Goal: Information Seeking & Learning: Check status

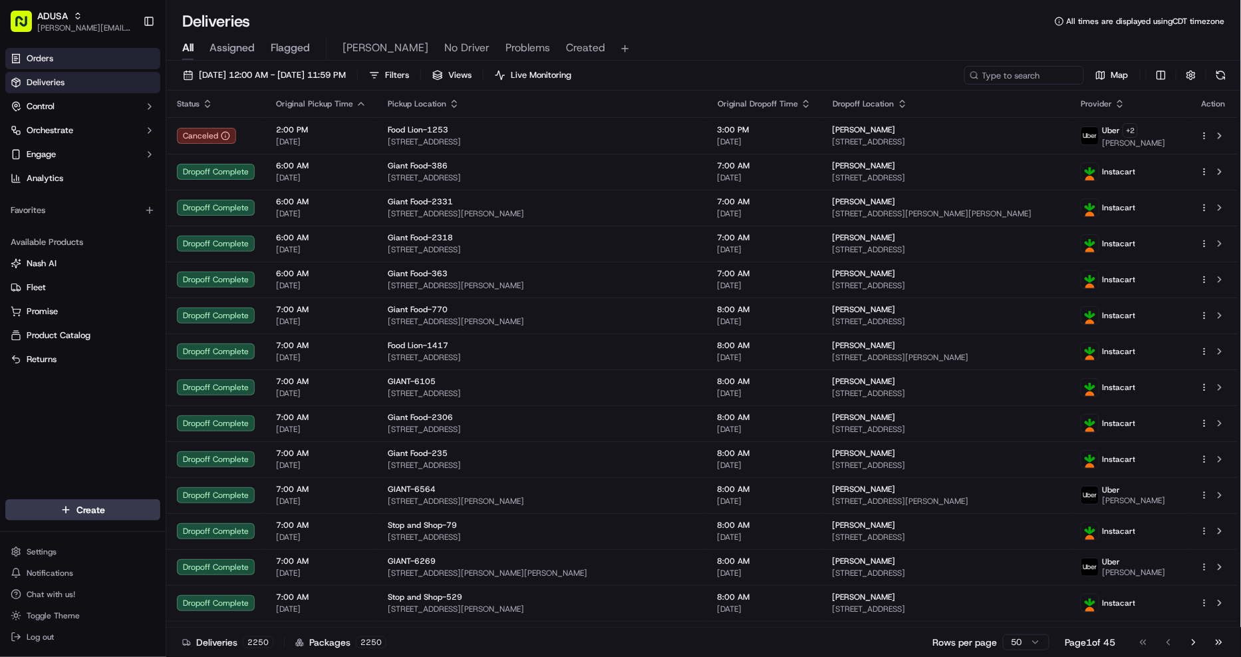
click at [72, 60] on link "Orders" at bounding box center [82, 58] width 155 height 21
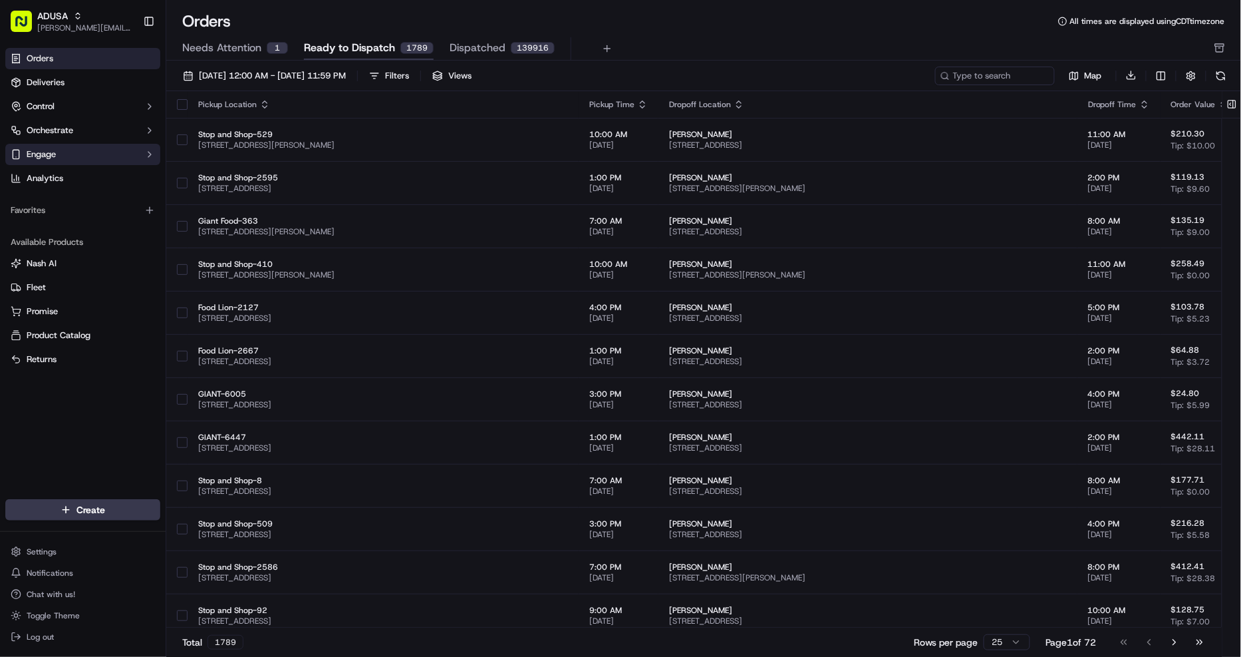
drag, startPoint x: 297, startPoint y: 71, endPoint x: 156, endPoint y: 145, distance: 158.6
click at [297, 71] on span "[DATE] 12:00 AM - [DATE] 11:59 PM" at bounding box center [272, 76] width 147 height 12
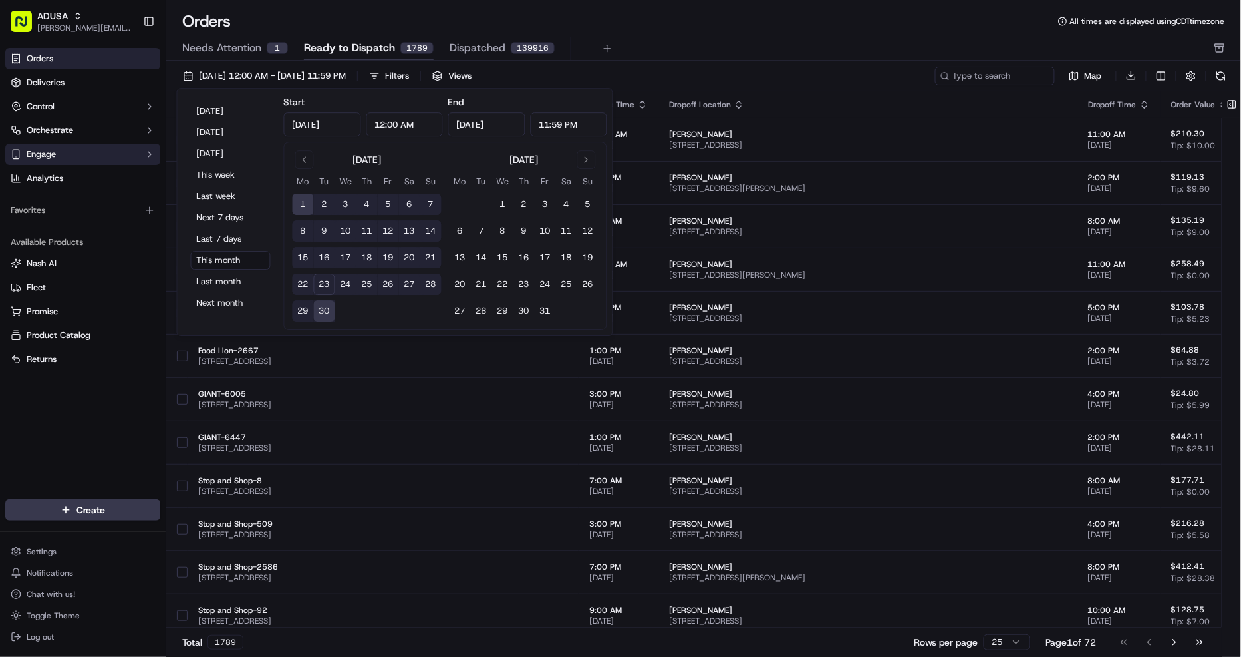
type input "Sep 1, 2025"
type input "12:00 AM"
type input "Sep 30, 2025"
type input "11:59 PM"
click at [230, 110] on button "Today" at bounding box center [231, 111] width 80 height 19
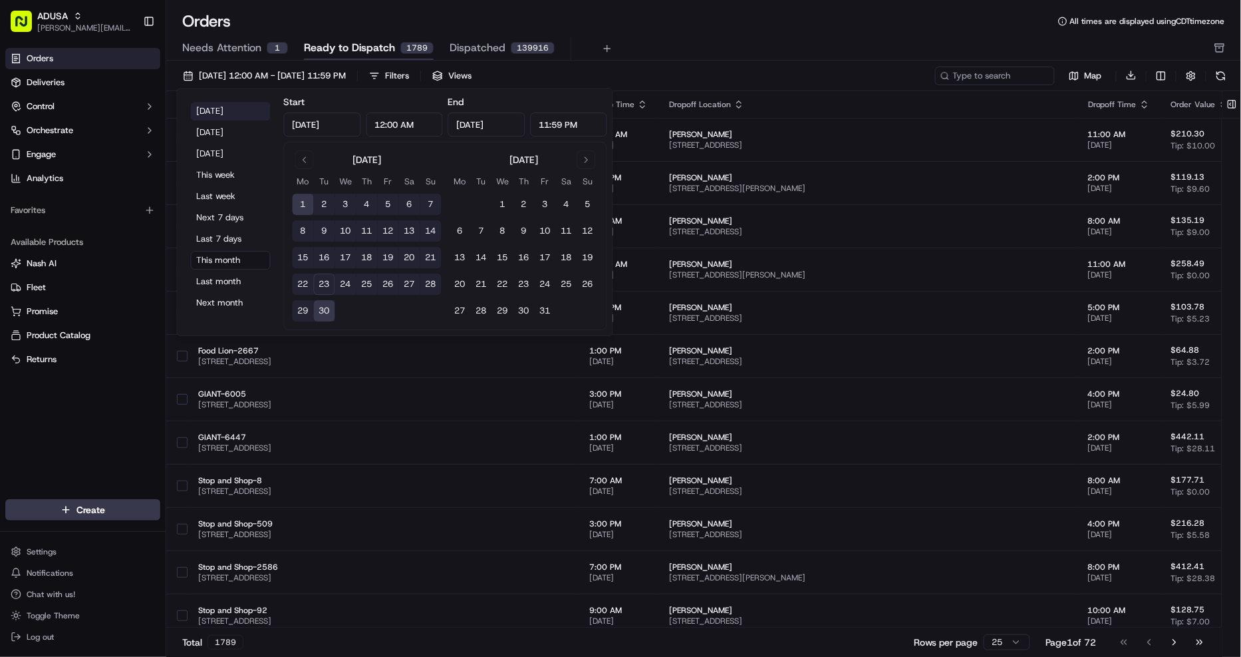
type input "Sep 23, 2025"
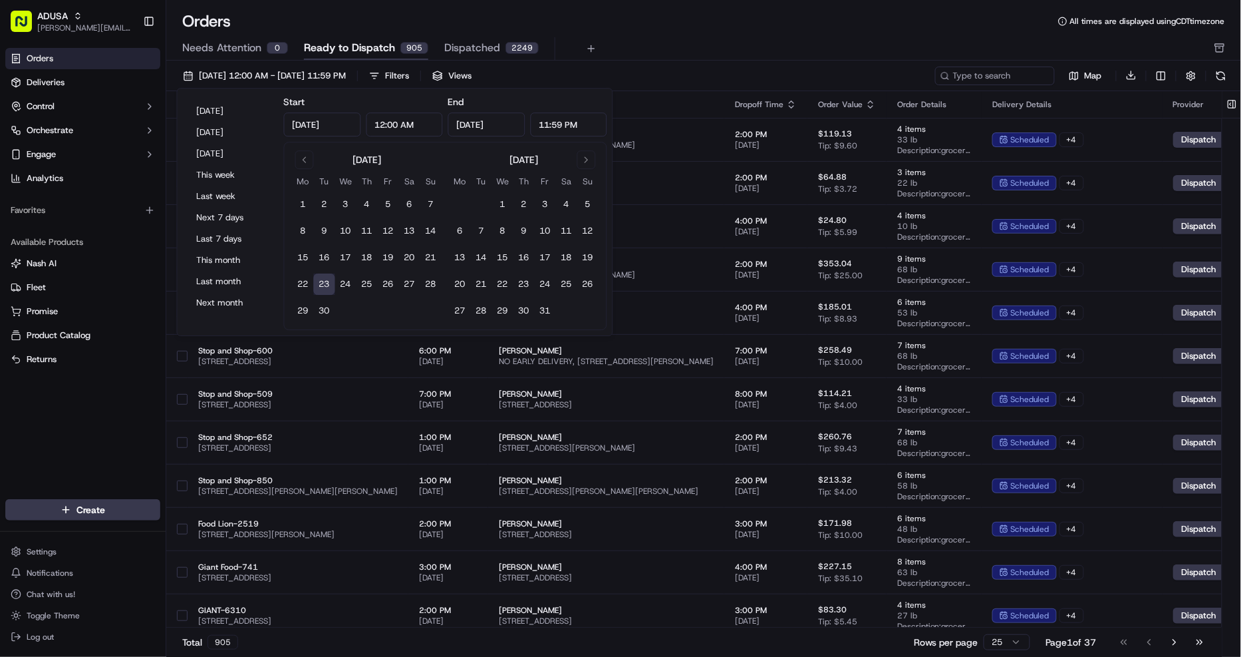
click at [795, 25] on div "Orders All times are displayed using CDT timezone" at bounding box center [703, 21] width 1075 height 21
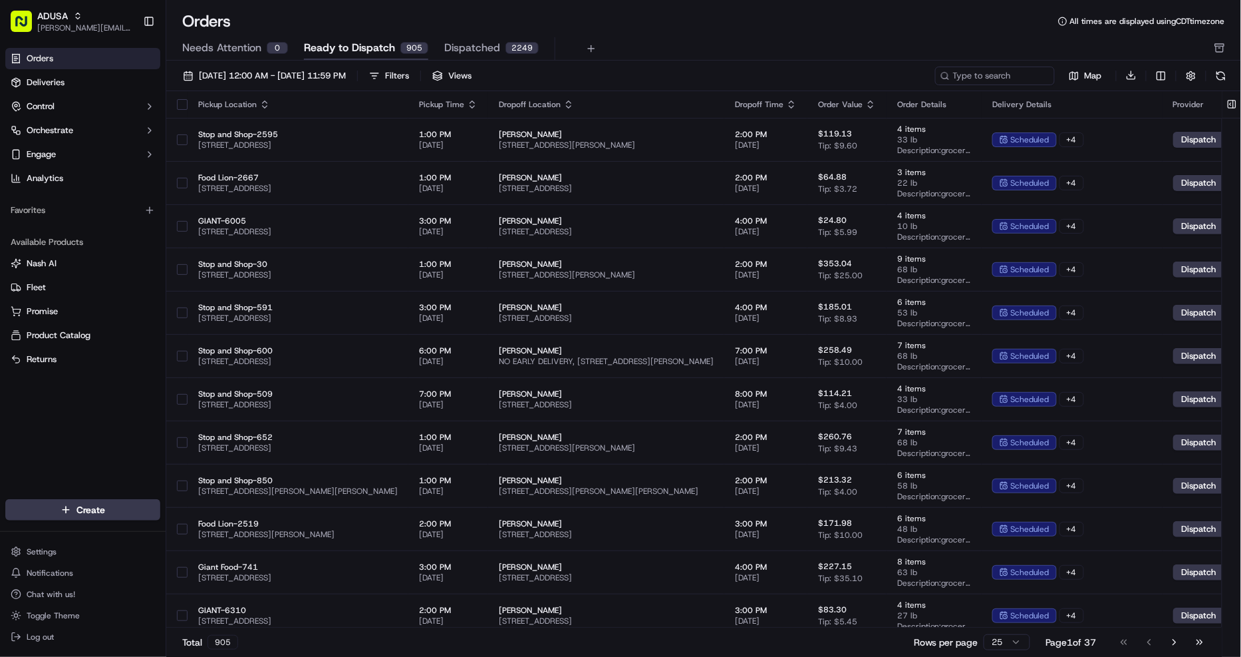
click at [471, 102] on icon "button" at bounding box center [472, 101] width 5 height 2
click at [455, 118] on button "Pickup Start Time (Earliest)" at bounding box center [471, 121] width 122 height 16
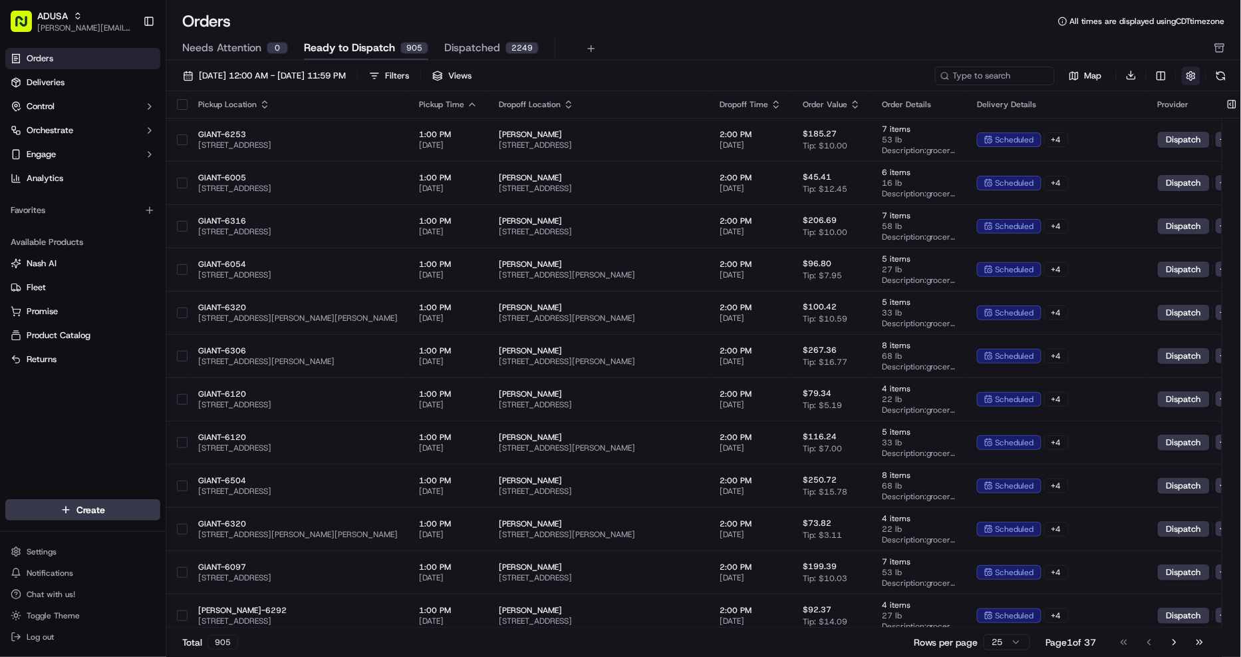
click at [1196, 74] on button "button" at bounding box center [1191, 76] width 19 height 19
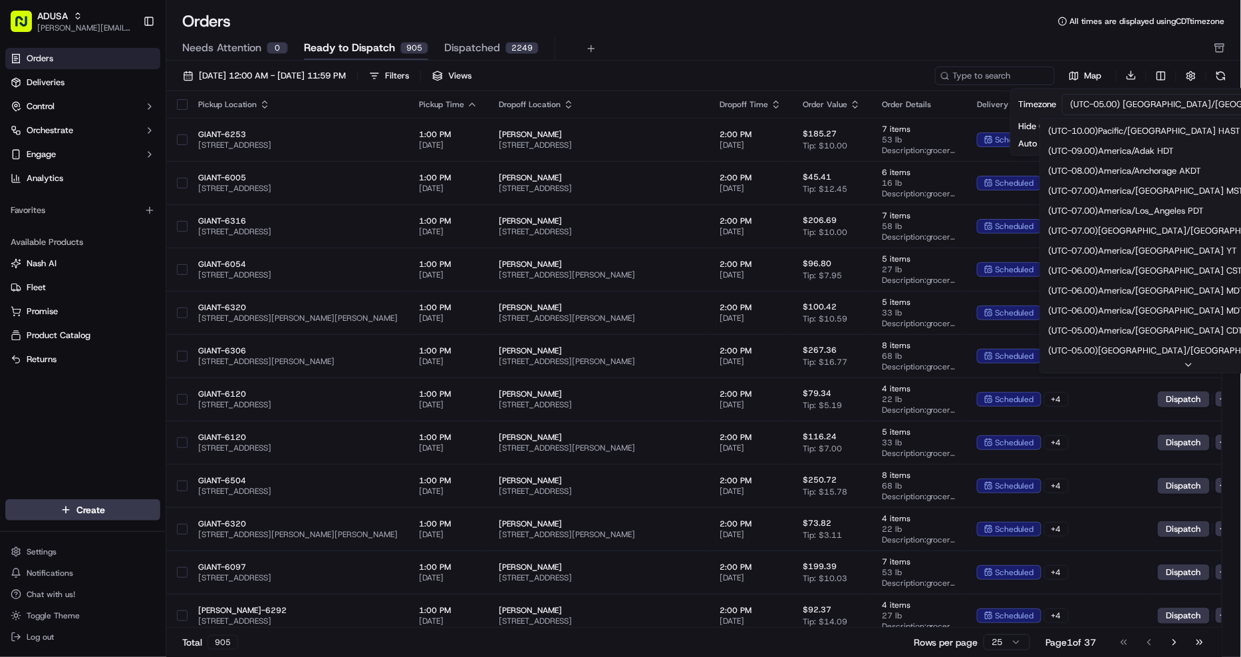
click at [1130, 95] on html "ADUSA christine.gibsonebbeson@adusa.com Toggle Sidebar Orders Deliveries Contro…" at bounding box center [620, 328] width 1241 height 657
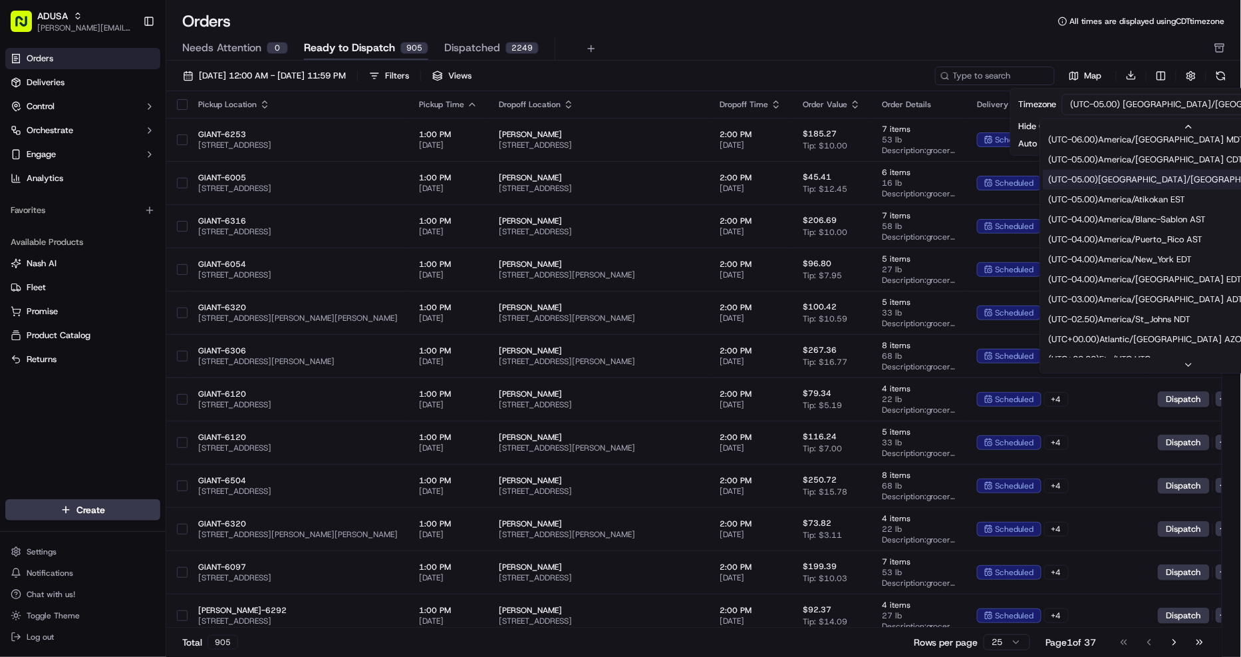
scroll to position [222, 0]
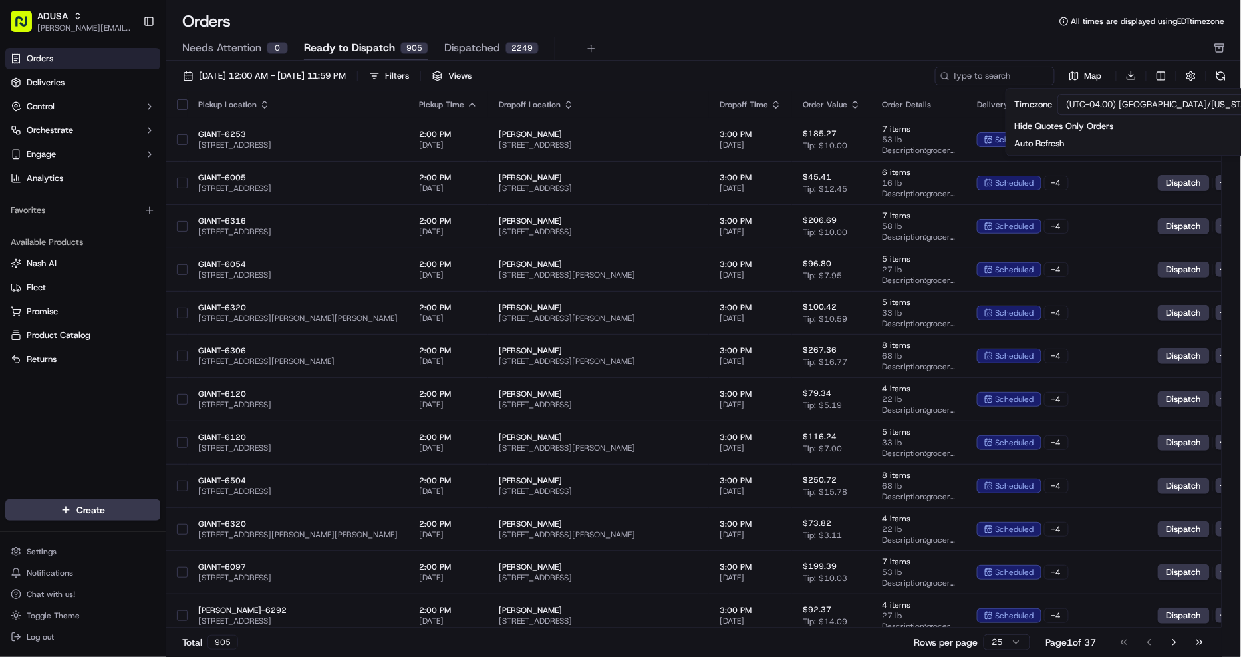
click at [882, 3] on div "Orders All times are displayed using EDT timezone Needs Attention 0 Ready to Di…" at bounding box center [703, 328] width 1075 height 657
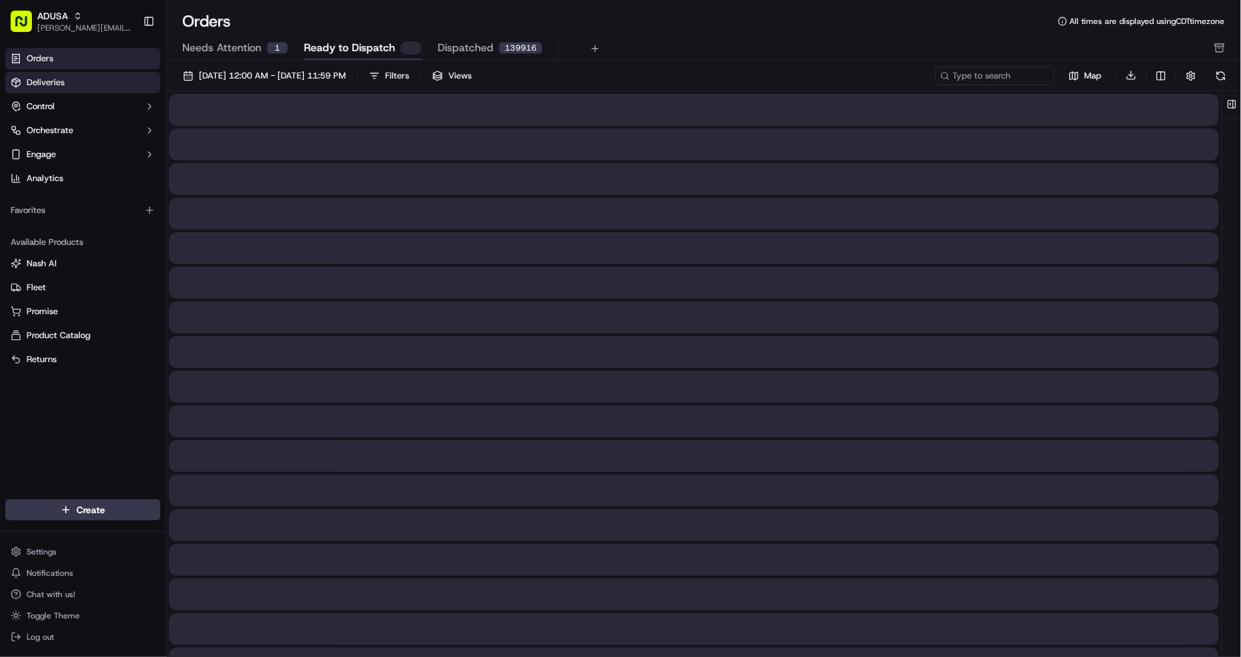
click at [61, 81] on span "Deliveries" at bounding box center [46, 83] width 38 height 12
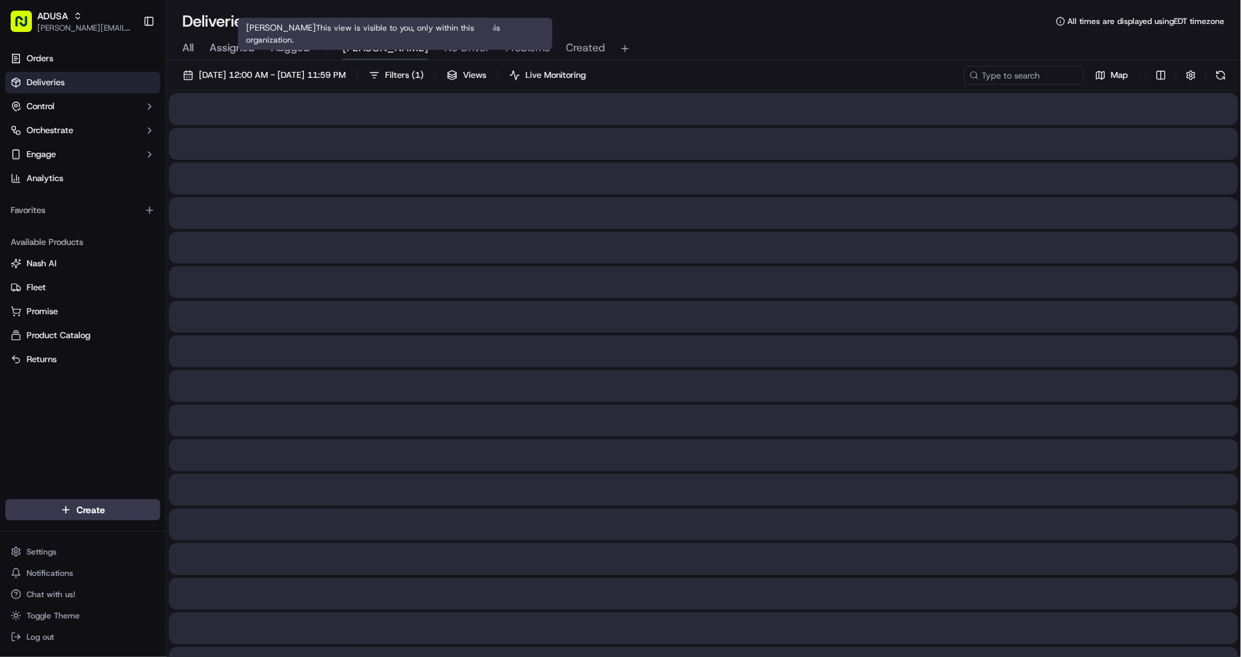
click at [379, 47] on span "[PERSON_NAME]" at bounding box center [386, 48] width 86 height 16
click at [193, 47] on span "All" at bounding box center [187, 48] width 11 height 16
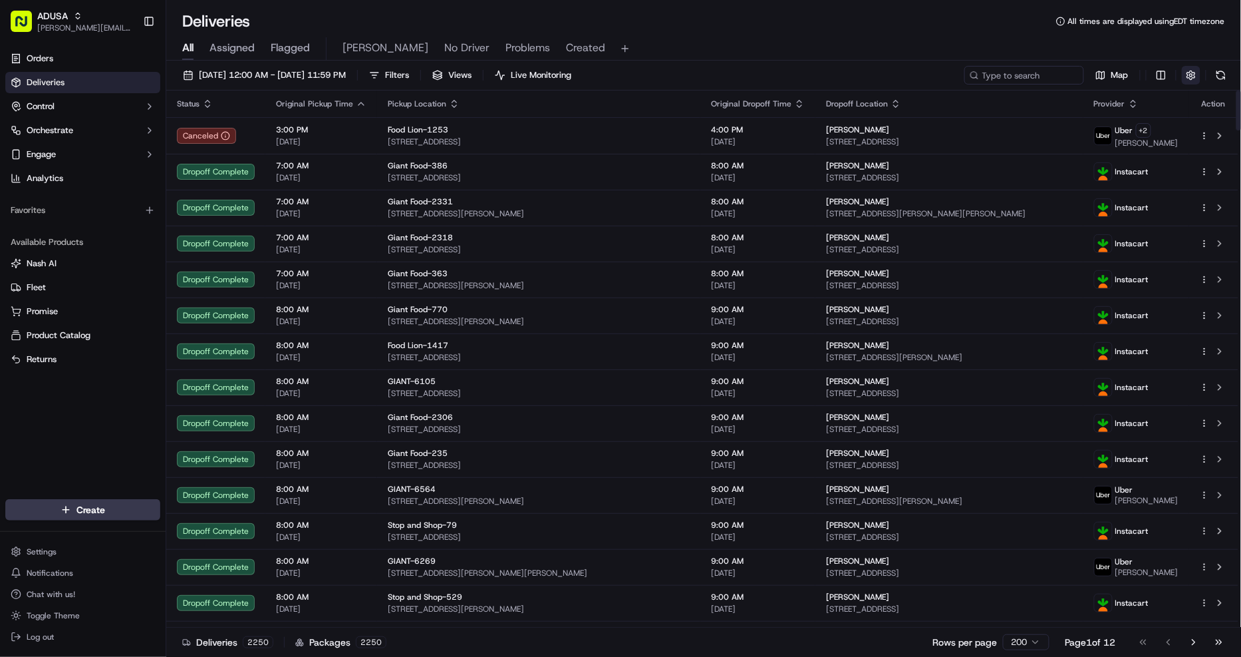
click at [1189, 75] on button "button" at bounding box center [1191, 75] width 19 height 19
click at [978, 32] on div "All Assigned Flagged Christine No Driver Problems Created" at bounding box center [703, 46] width 1075 height 29
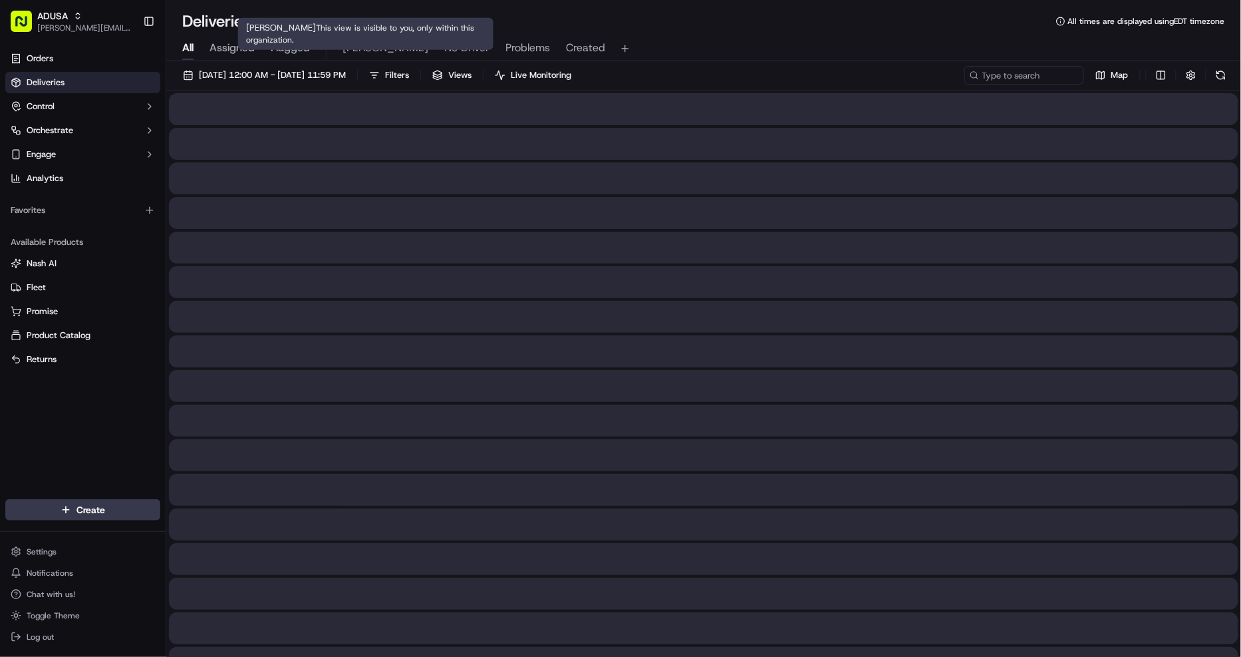
click at [358, 49] on span "[PERSON_NAME]" at bounding box center [386, 48] width 86 height 16
click at [317, 420] on div at bounding box center [704, 420] width 1070 height 32
click at [444, 48] on span "No Driver" at bounding box center [466, 48] width 45 height 16
